Goal: Information Seeking & Learning: Understand process/instructions

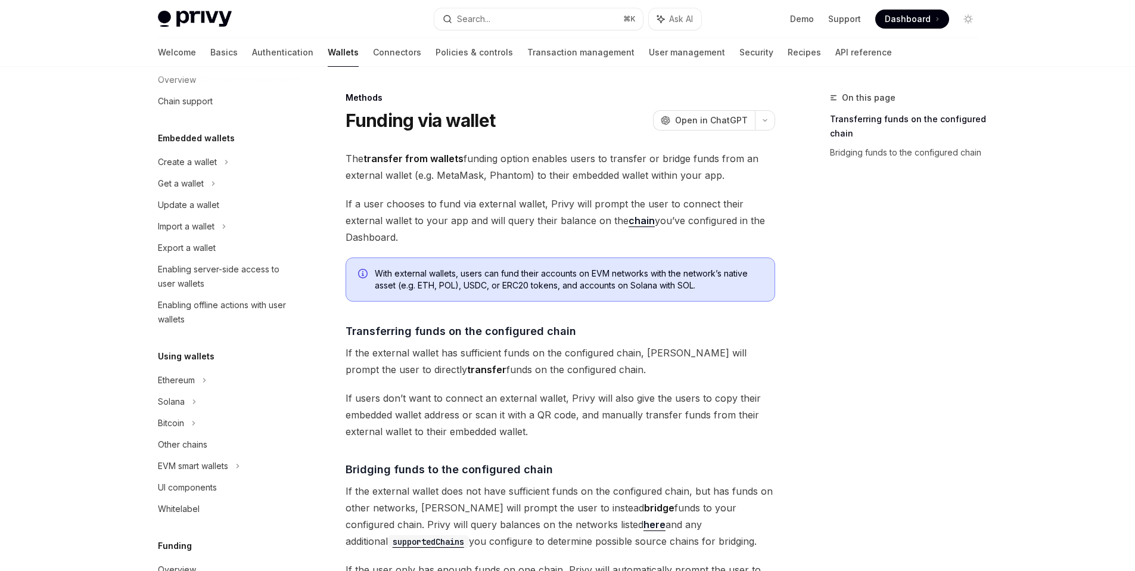
scroll to position [176, 0]
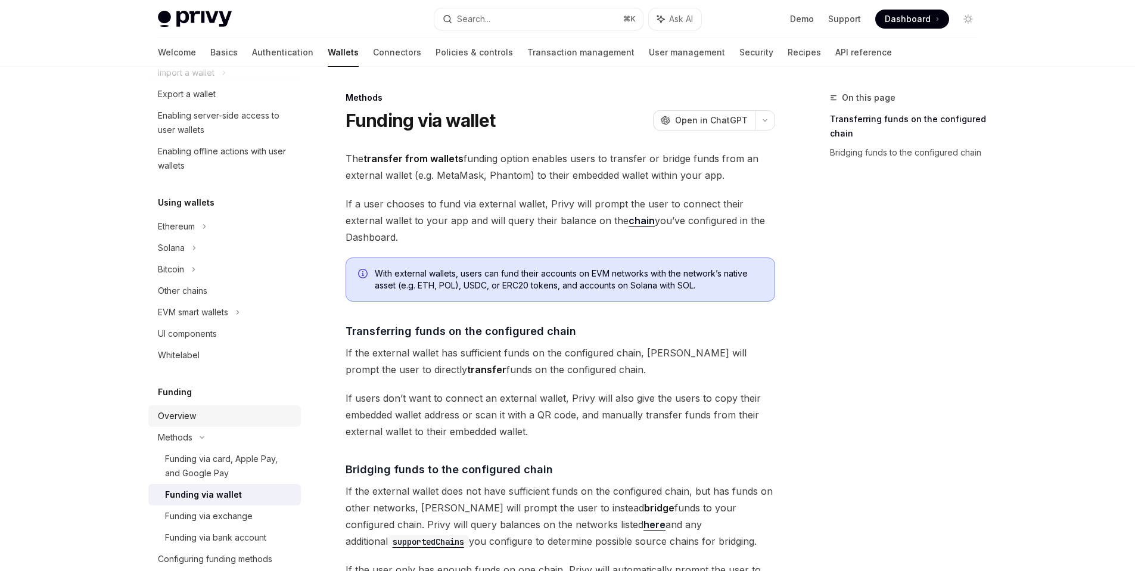
click at [193, 414] on div "Overview" at bounding box center [177, 416] width 38 height 14
type textarea "*"
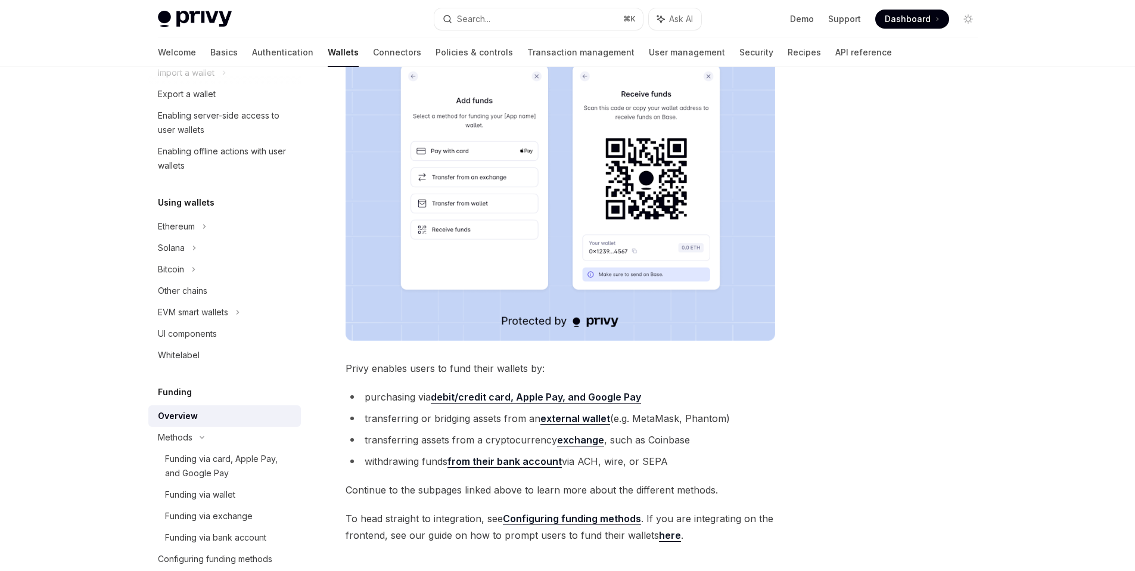
scroll to position [335, 0]
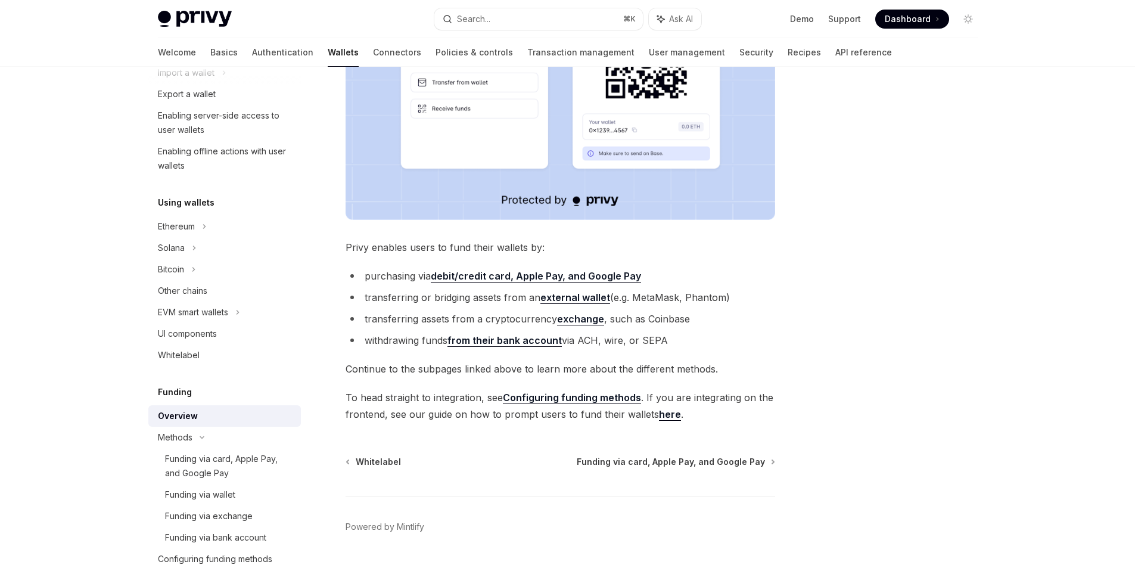
click at [582, 382] on div "Privy makes it easy for your users to fund their wallets with a variety of asse…" at bounding box center [561, 118] width 430 height 607
click at [579, 394] on link "Configuring funding methods" at bounding box center [572, 398] width 138 height 13
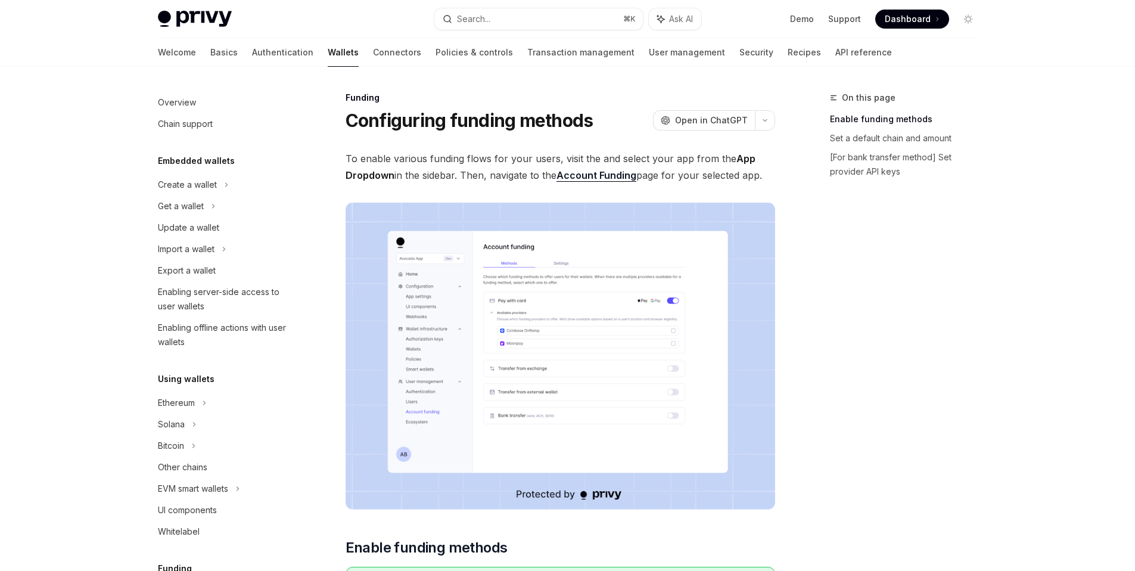
scroll to position [316, 0]
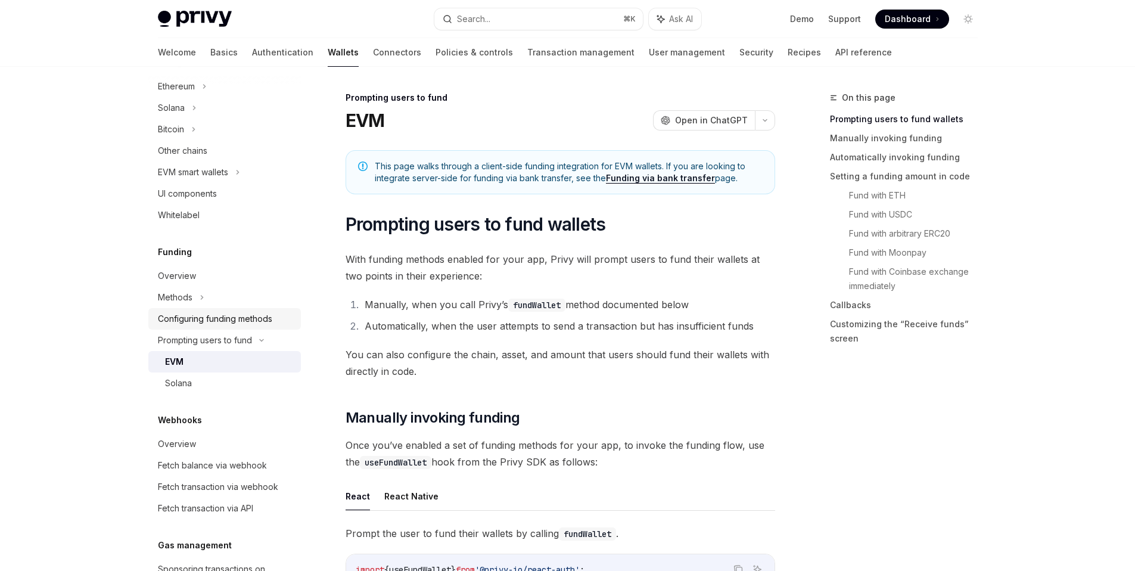
click at [259, 322] on div "Configuring funding methods" at bounding box center [215, 319] width 114 height 14
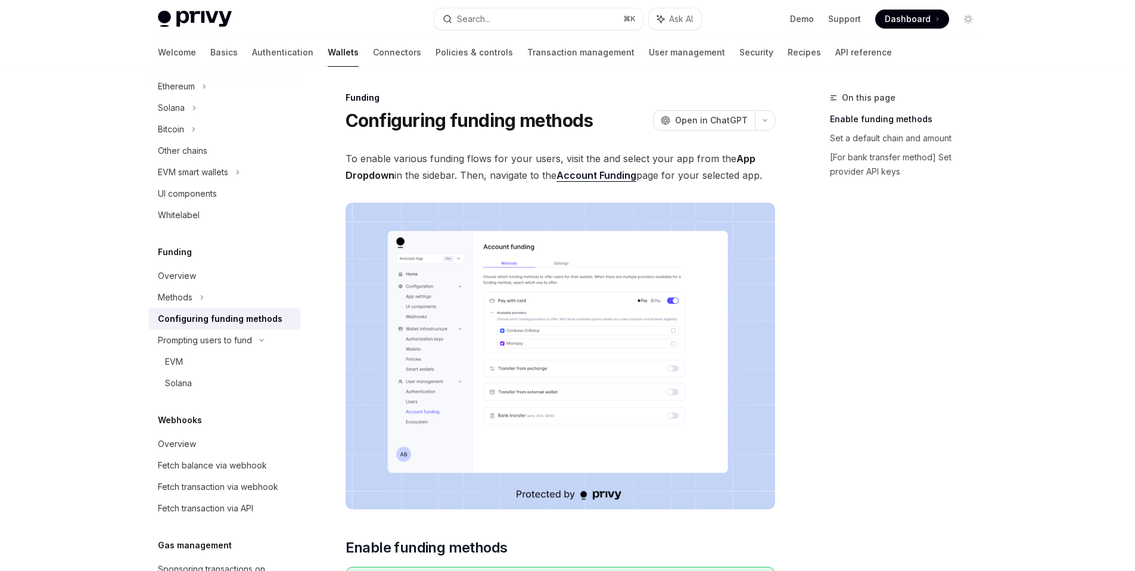
type textarea "*"
